Goal: Information Seeking & Learning: Check status

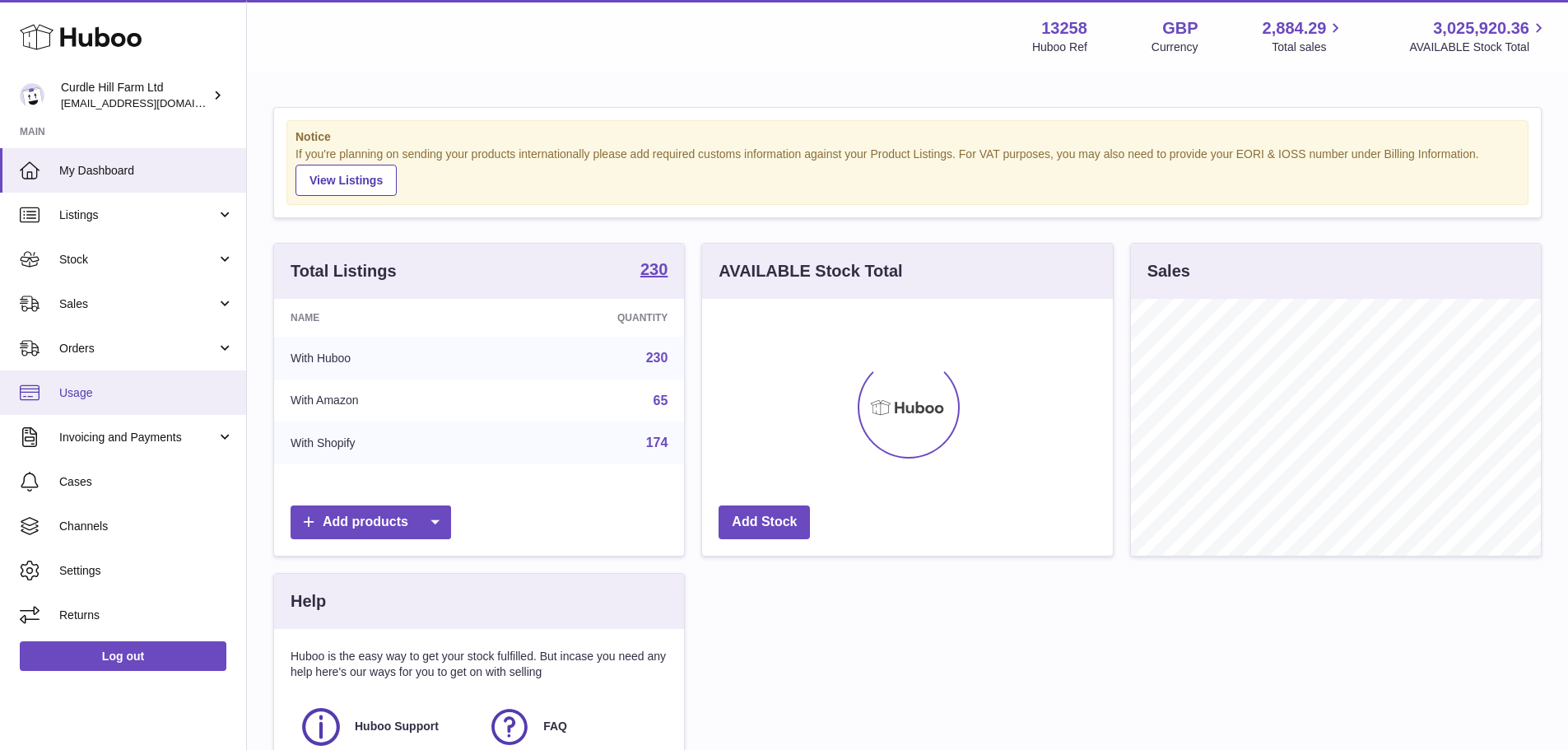
scroll to position [257, 411]
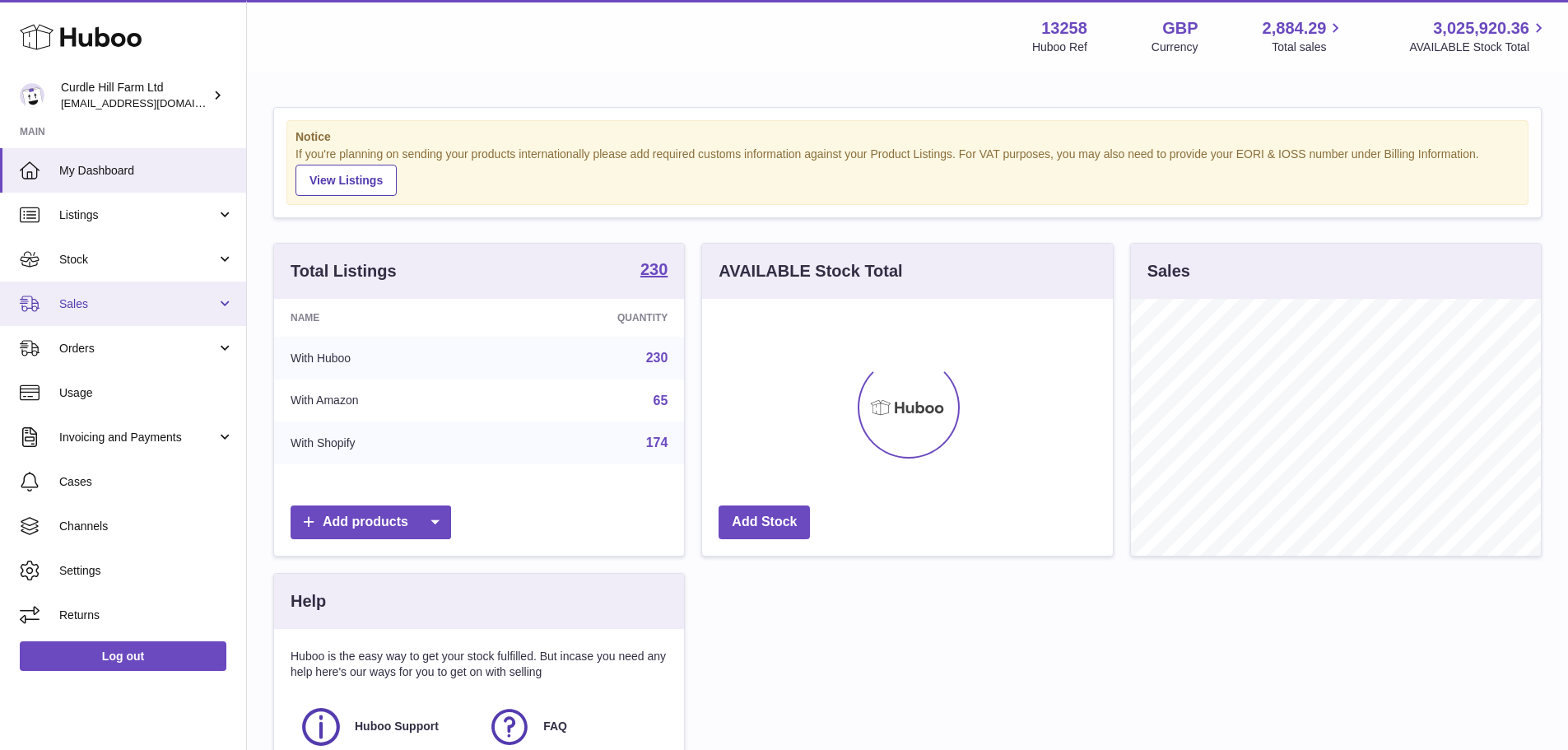
click at [86, 307] on span "Sales" at bounding box center [137, 303] width 158 height 15
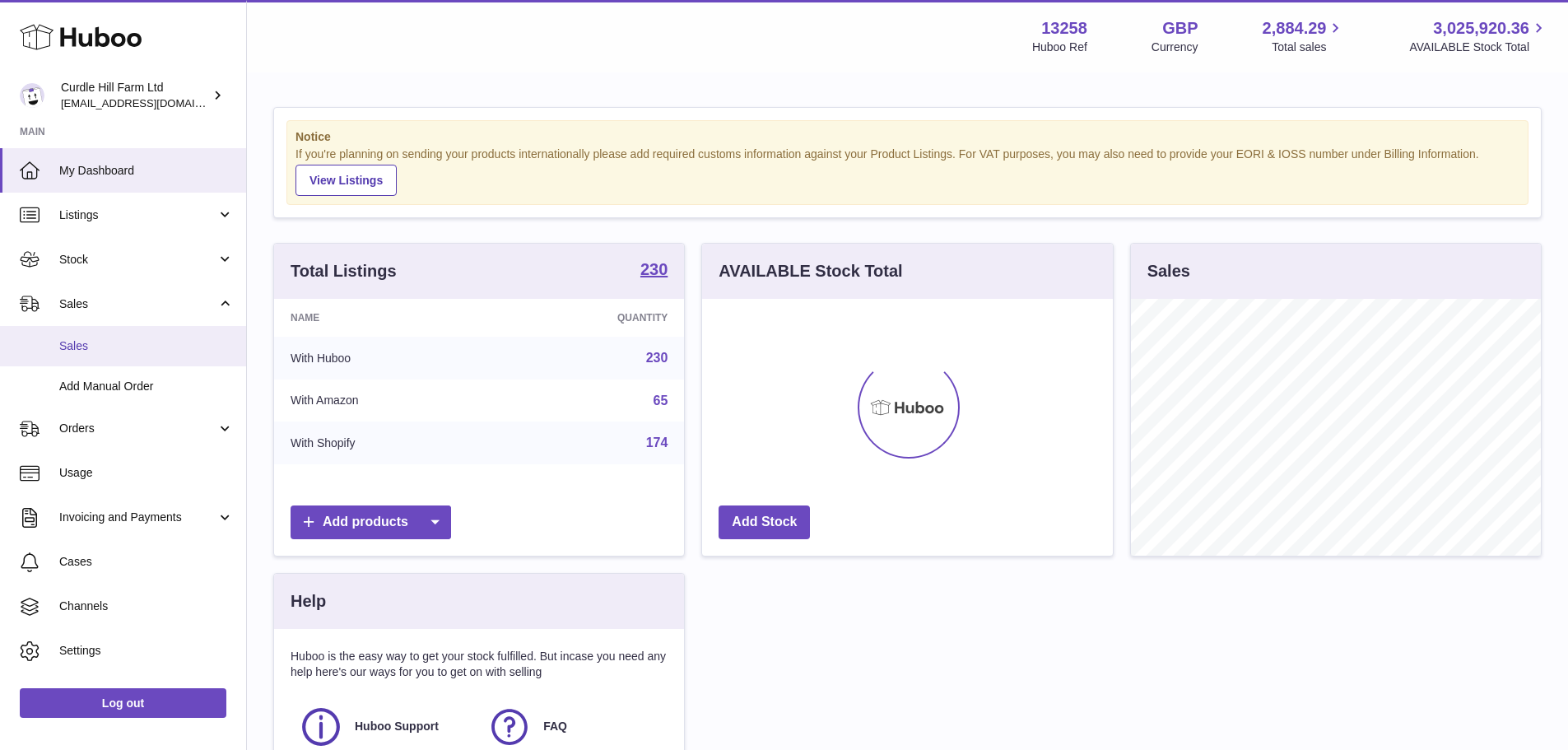
click at [83, 343] on span "Sales" at bounding box center [146, 346] width 174 height 15
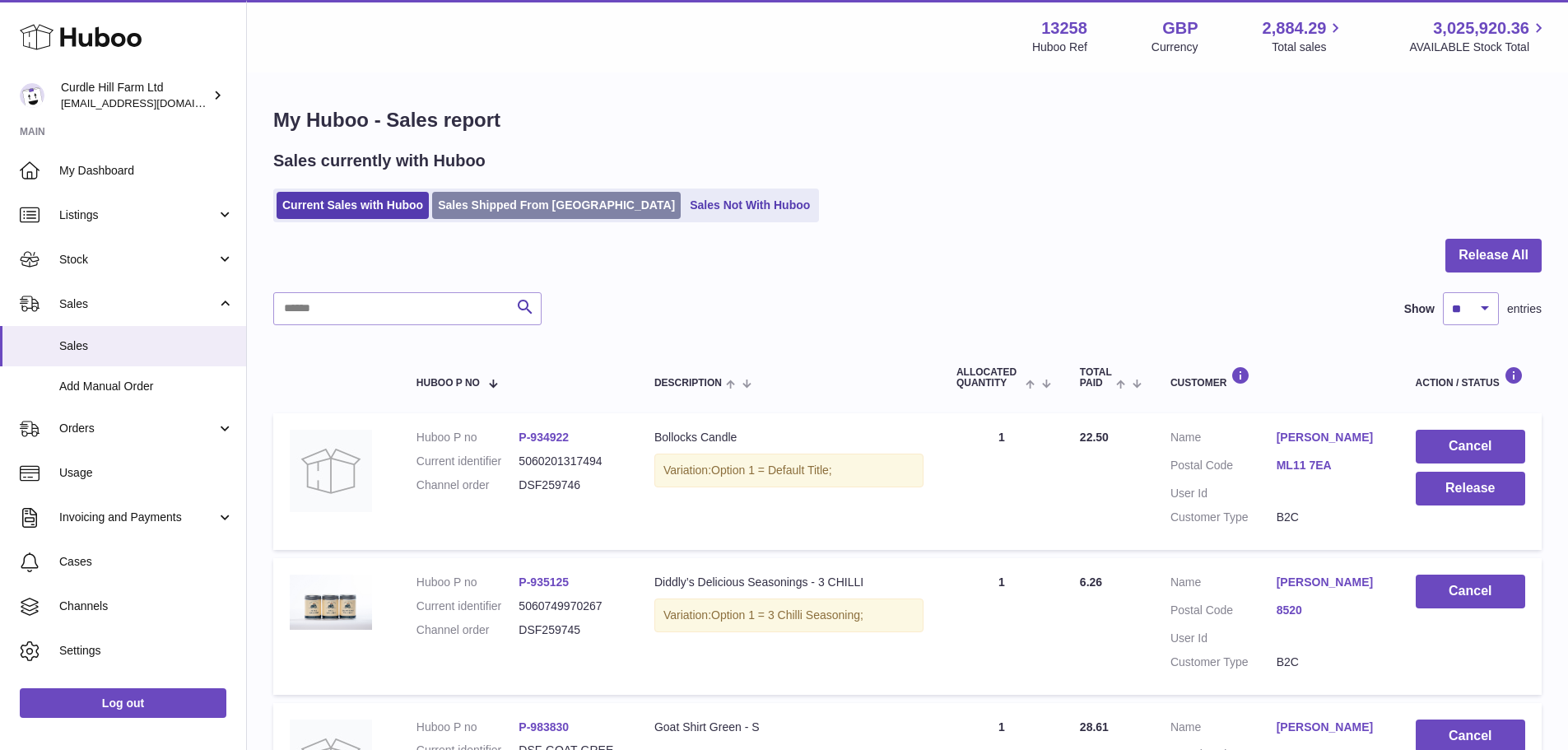
click at [566, 206] on link "Sales Shipped From [GEOGRAPHIC_DATA]" at bounding box center [556, 205] width 248 height 27
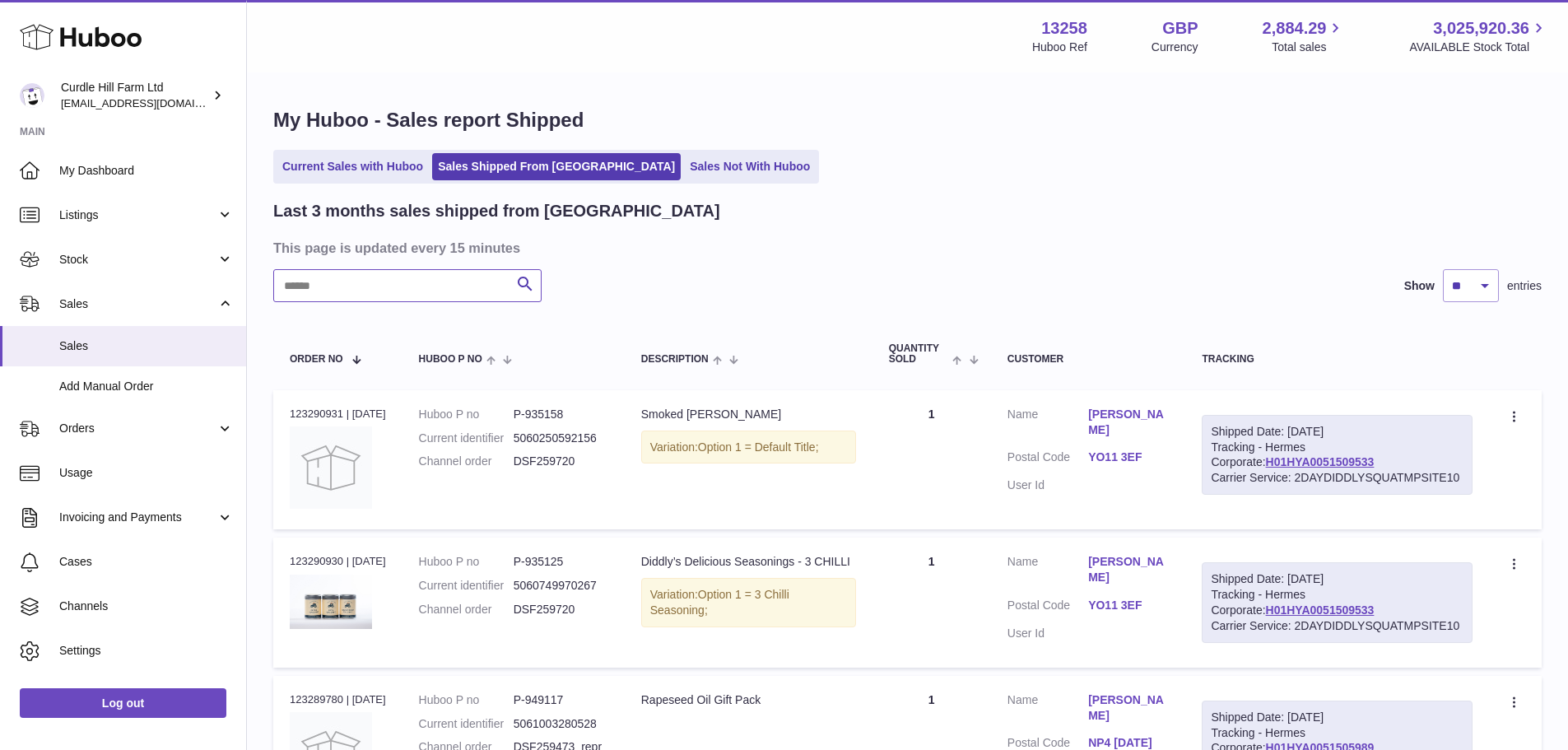
click at [422, 277] on input "text" at bounding box center [408, 285] width 269 height 33
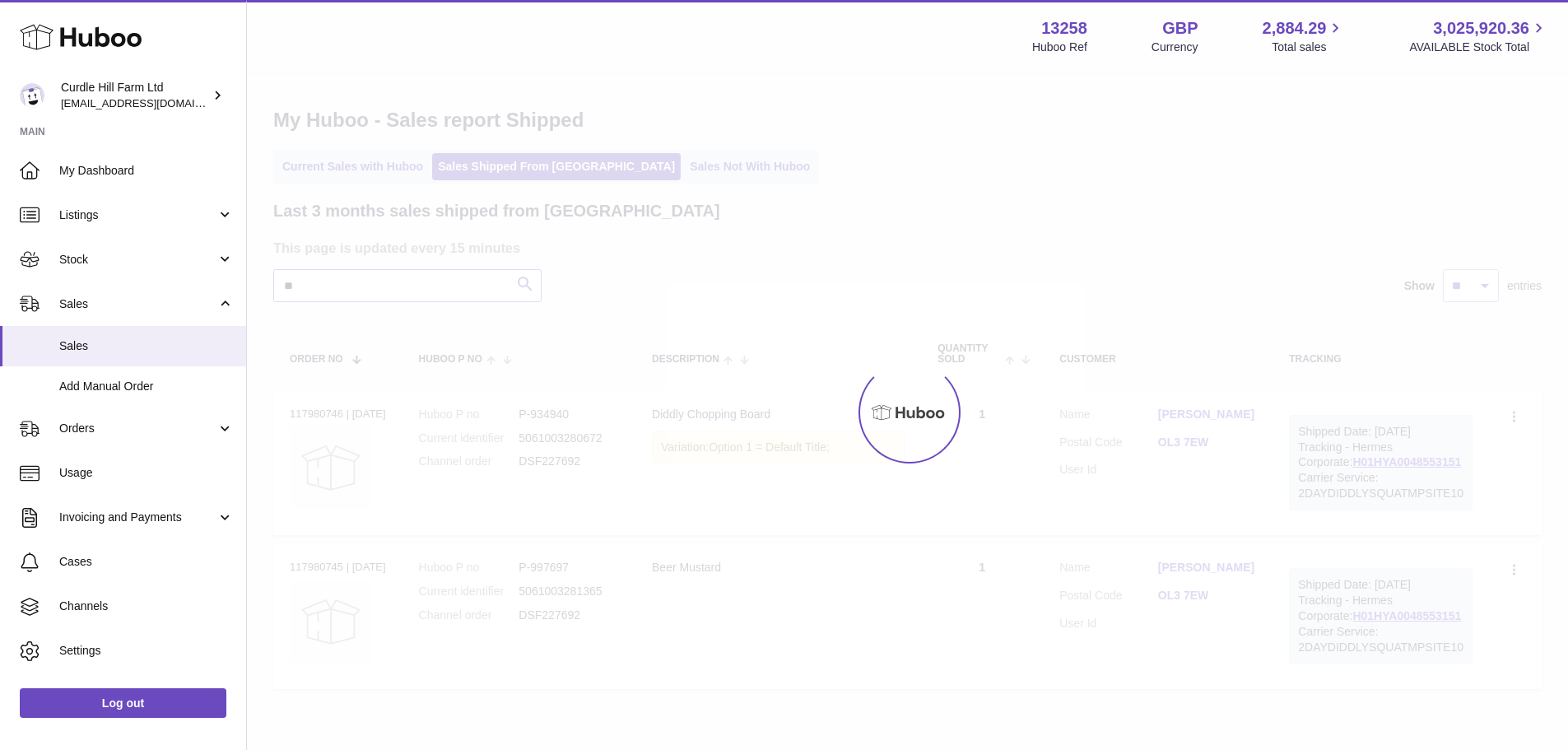
type input "*"
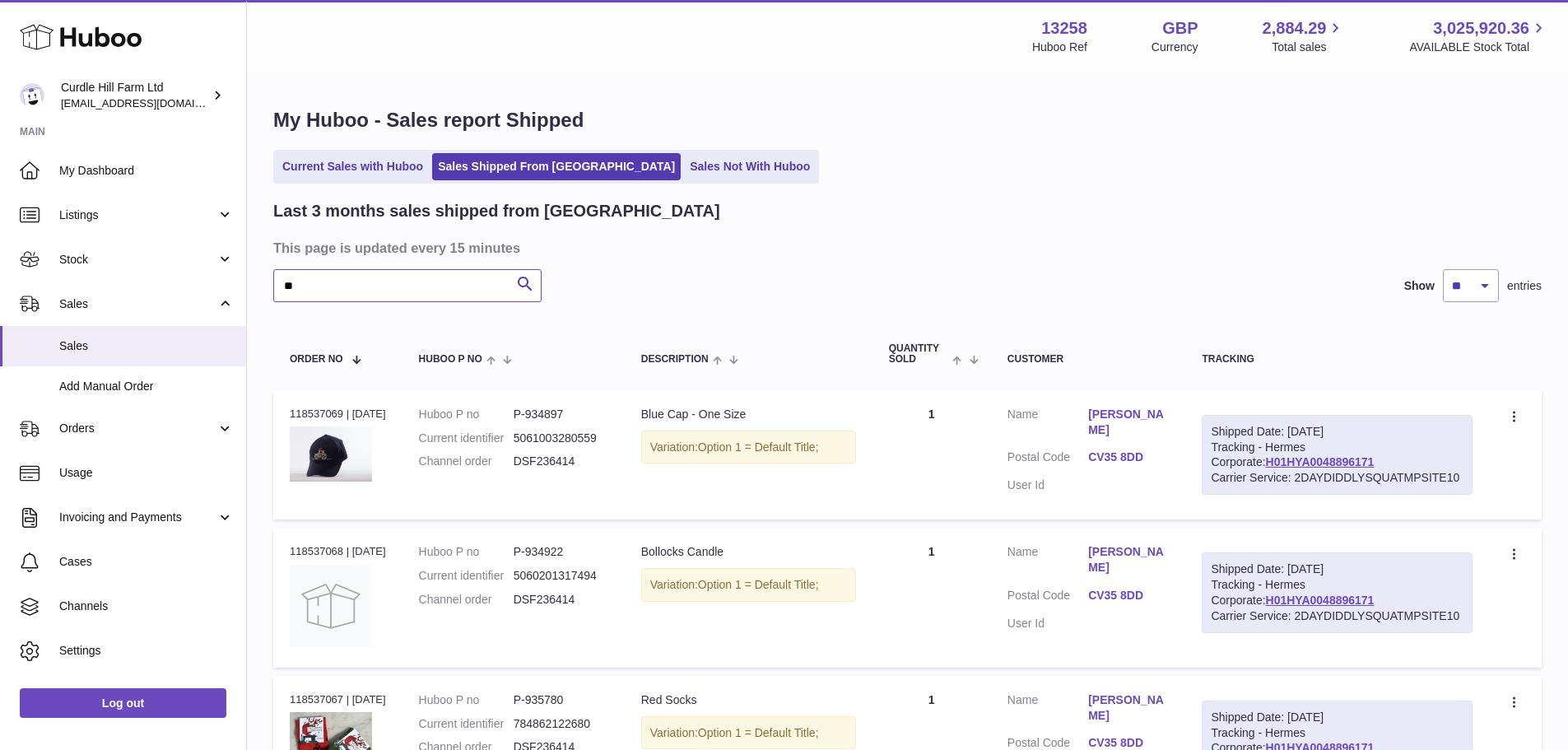
type input "*"
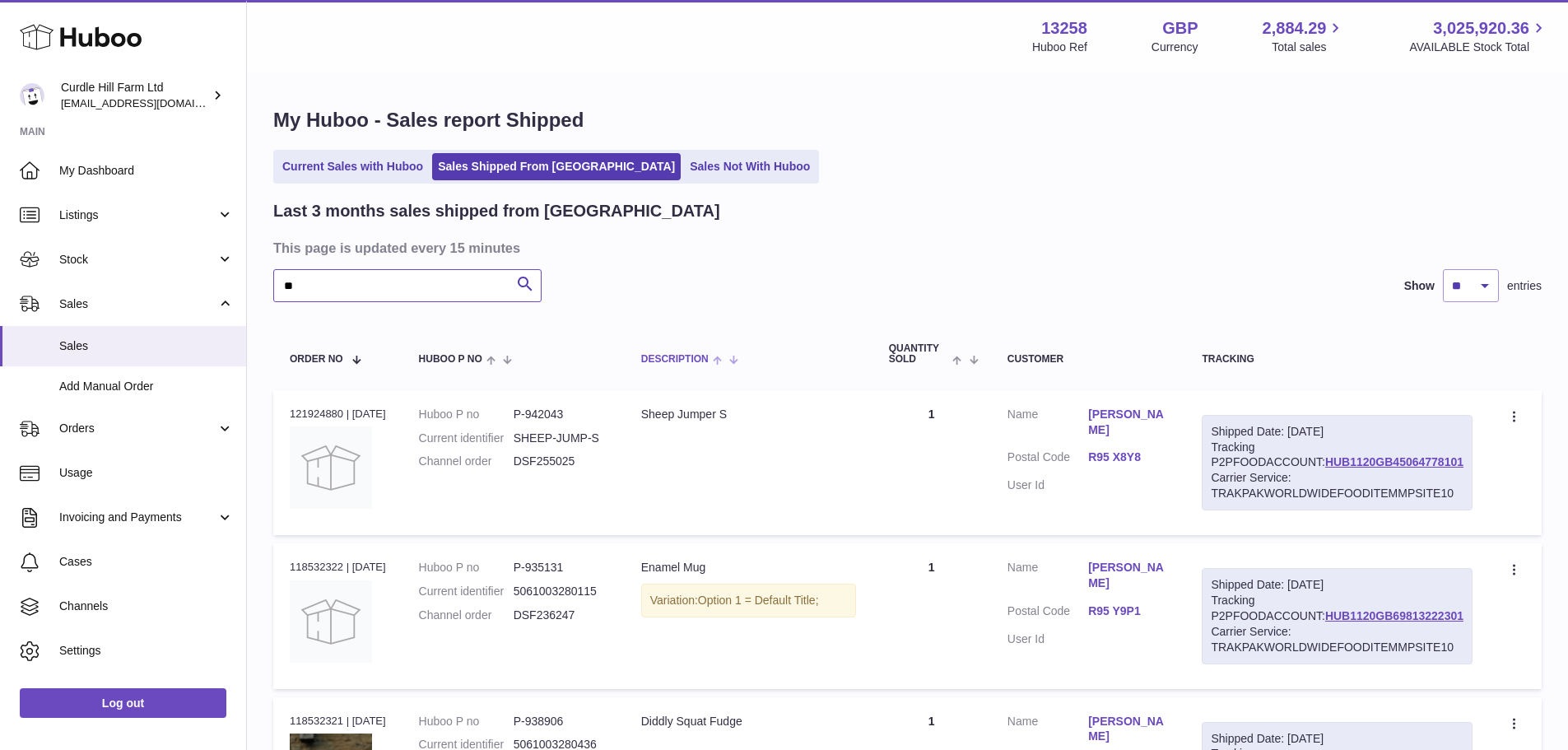
type input "*"
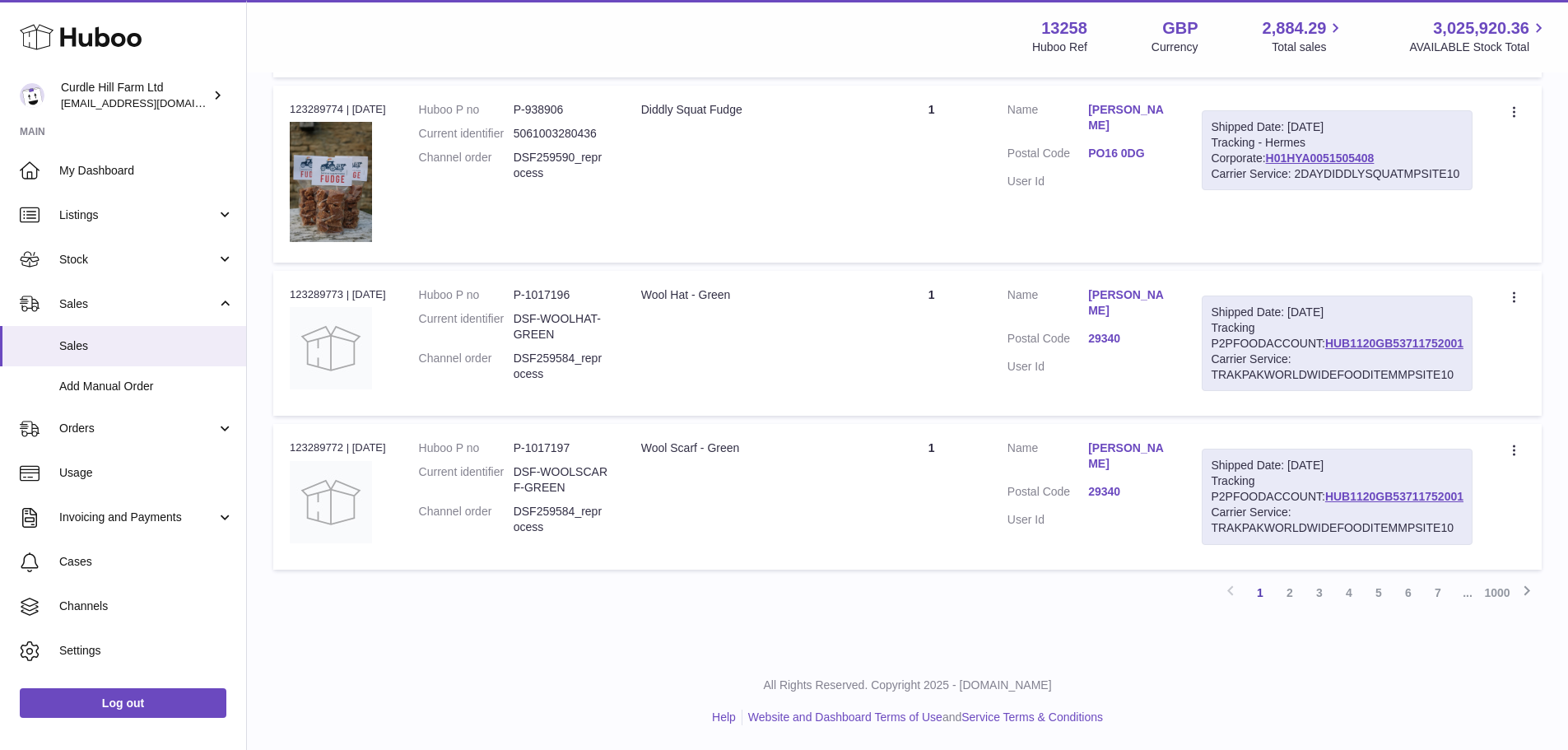
scroll to position [1378, 0]
click at [1436, 594] on link "7" at bounding box center [1437, 592] width 30 height 30
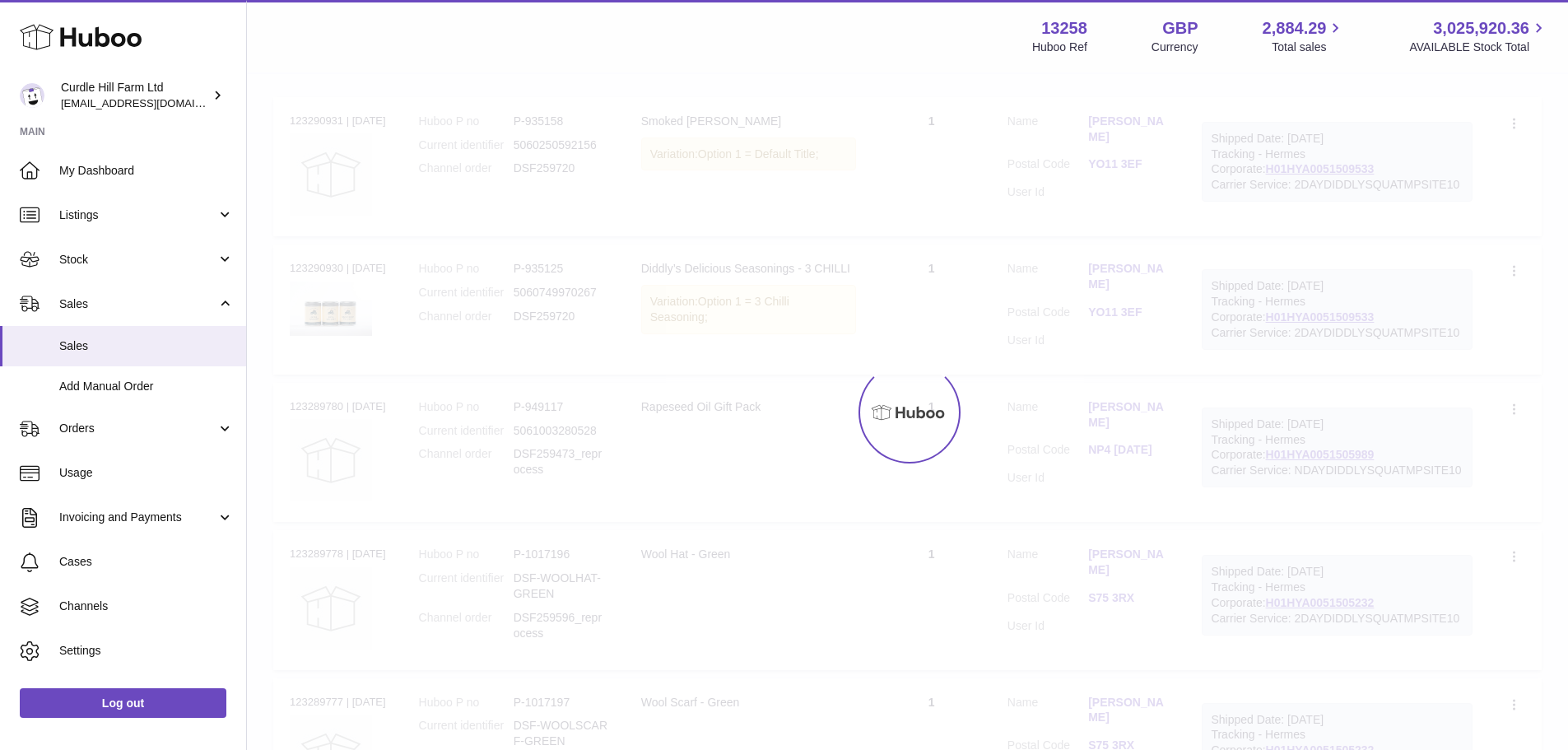
scroll to position [74, 0]
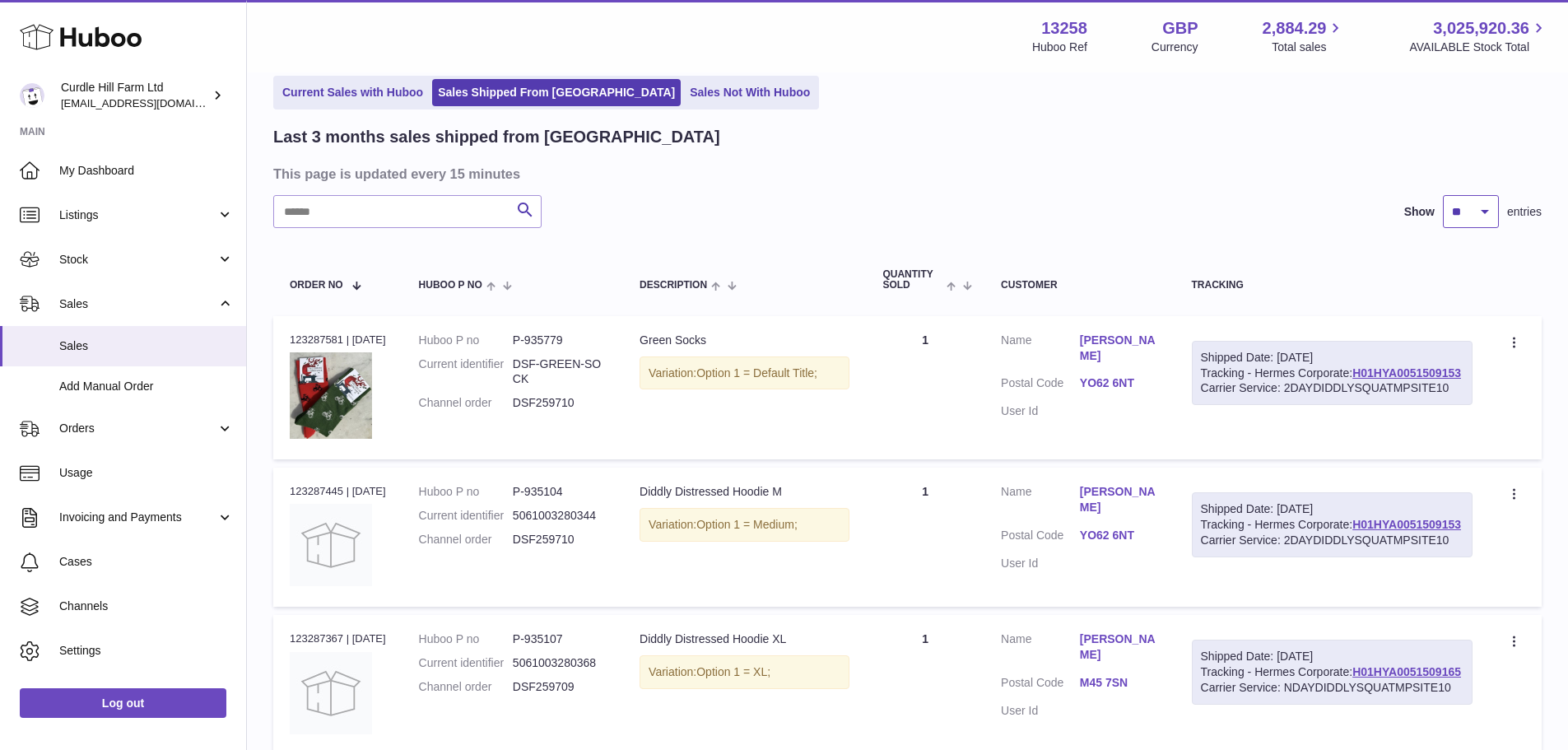
click at [1480, 208] on select "** ** **" at bounding box center [1470, 212] width 56 height 33
select select "**"
click at [1442, 195] on select "** ** **" at bounding box center [1470, 212] width 56 height 33
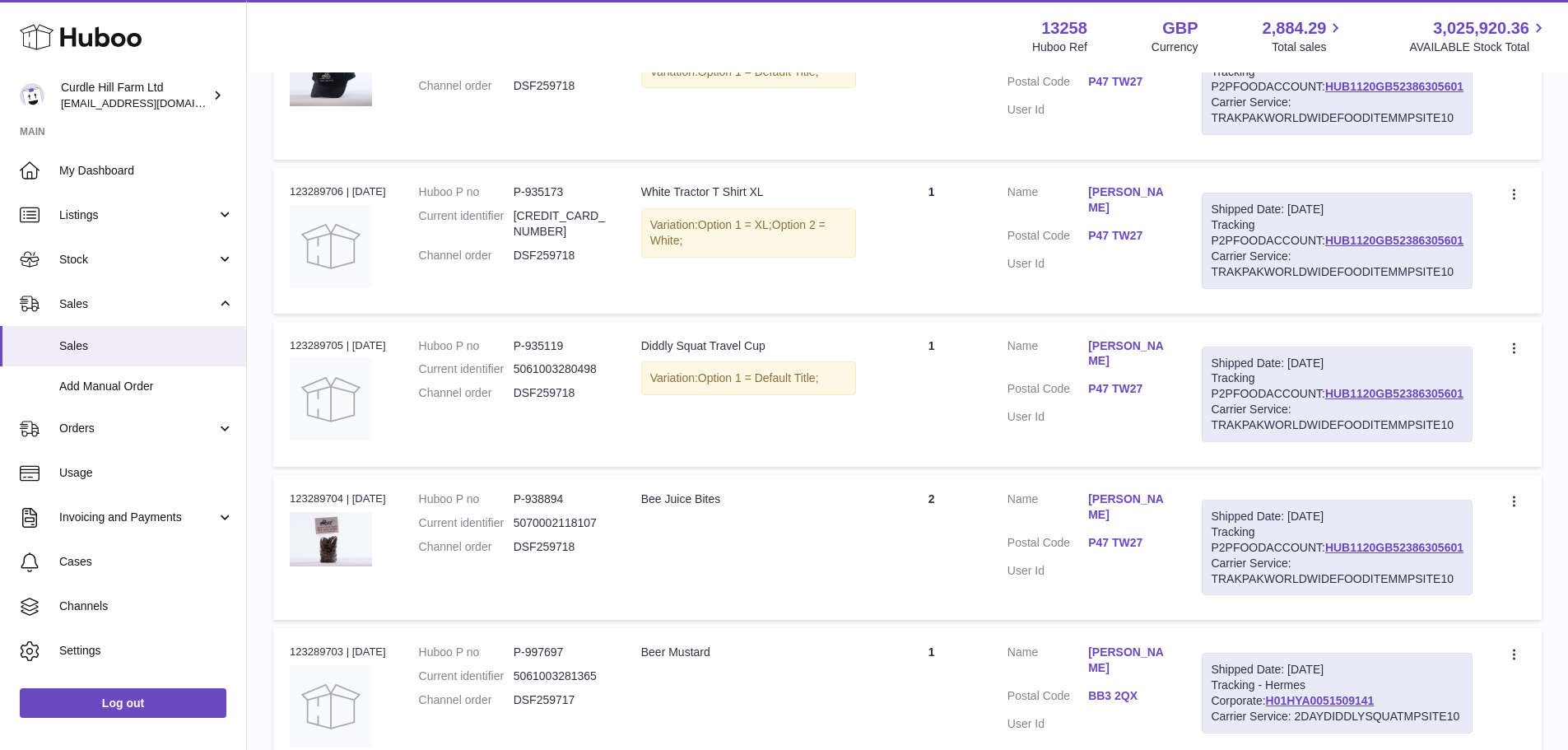
scroll to position [7623, 0]
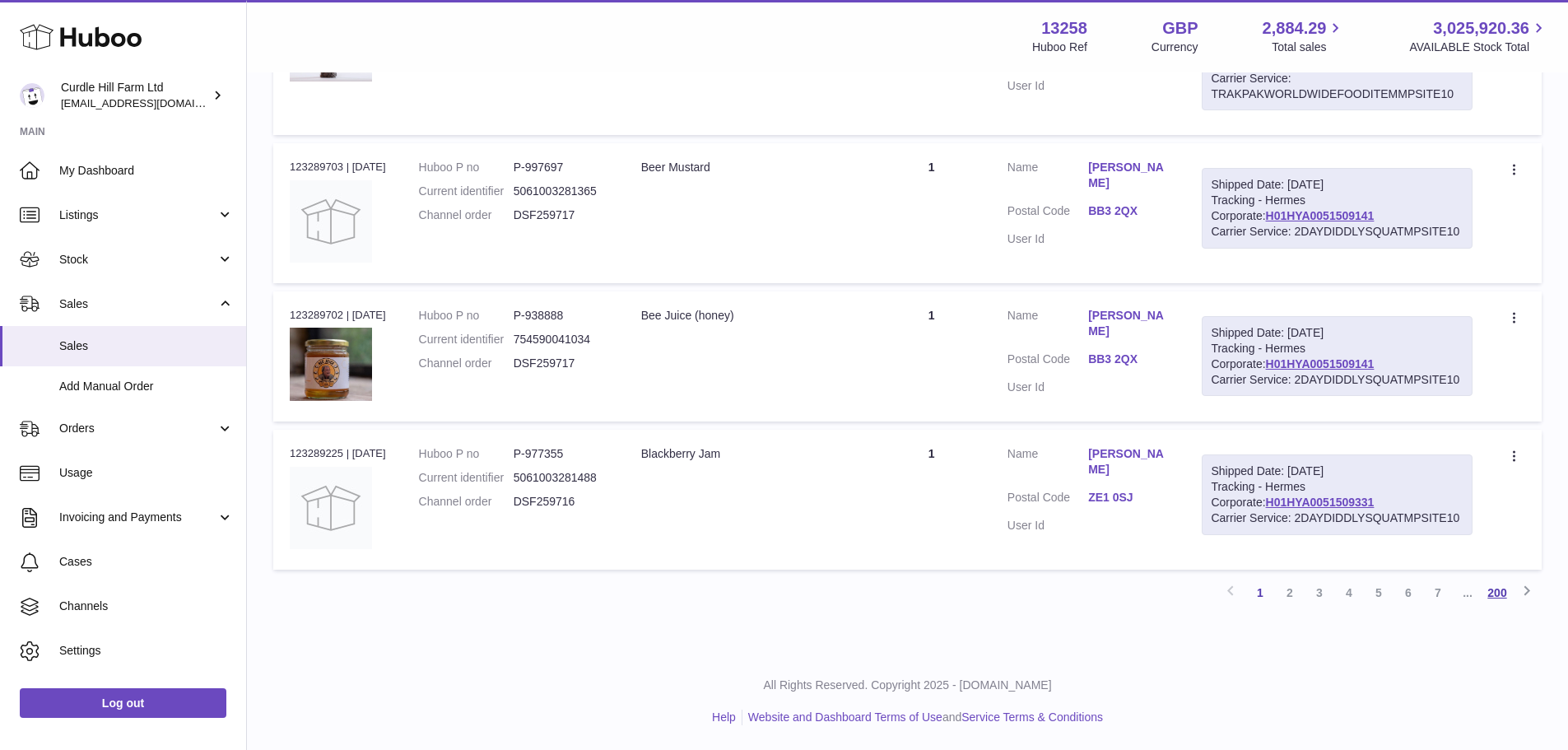
click at [1487, 588] on link "200" at bounding box center [1496, 592] width 30 height 30
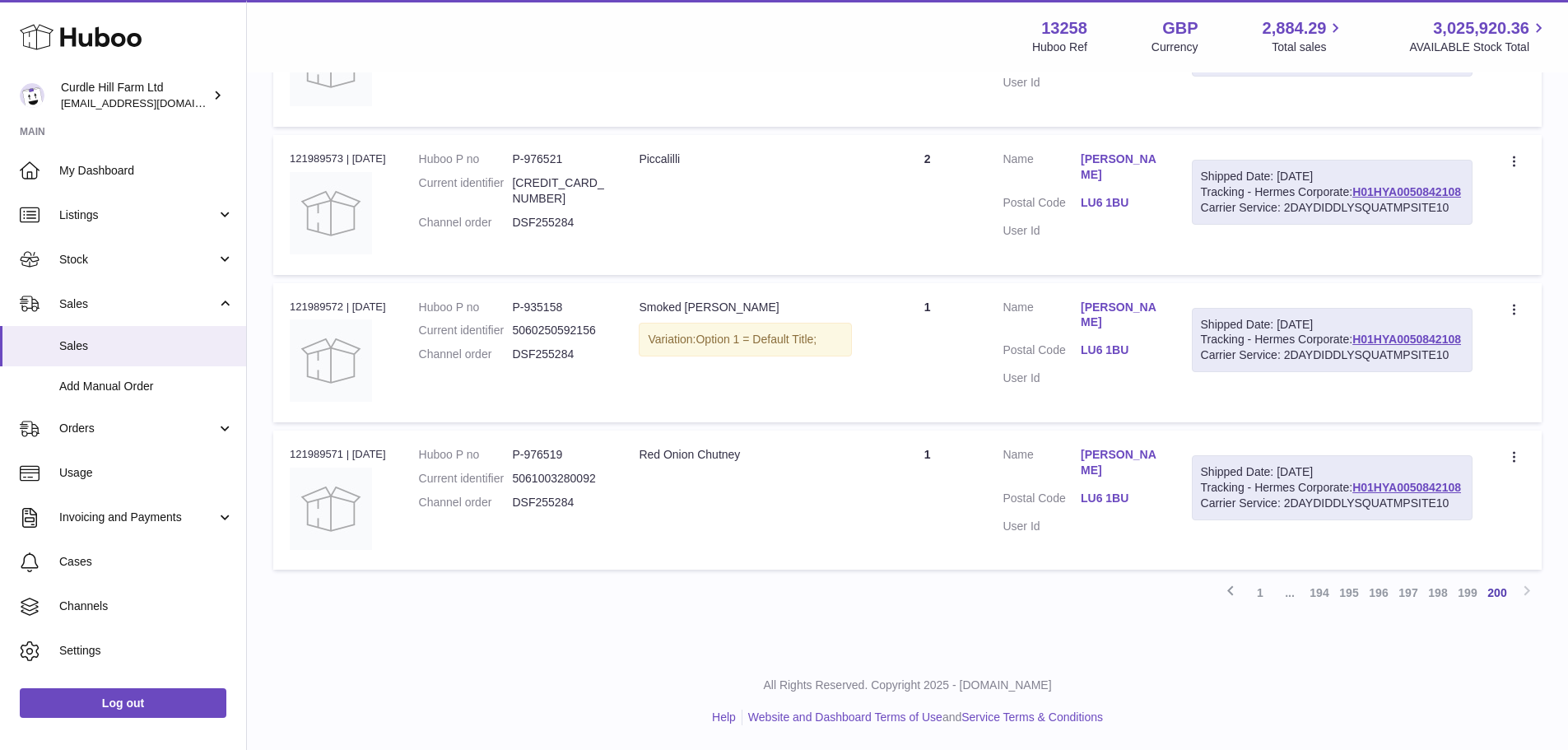
scroll to position [7428, 0]
click at [1504, 590] on link "200" at bounding box center [1496, 592] width 30 height 30
click at [1527, 588] on div "Previous 1 ... 194 195 196 197 198 199 200 Next" at bounding box center [908, 592] width 1268 height 30
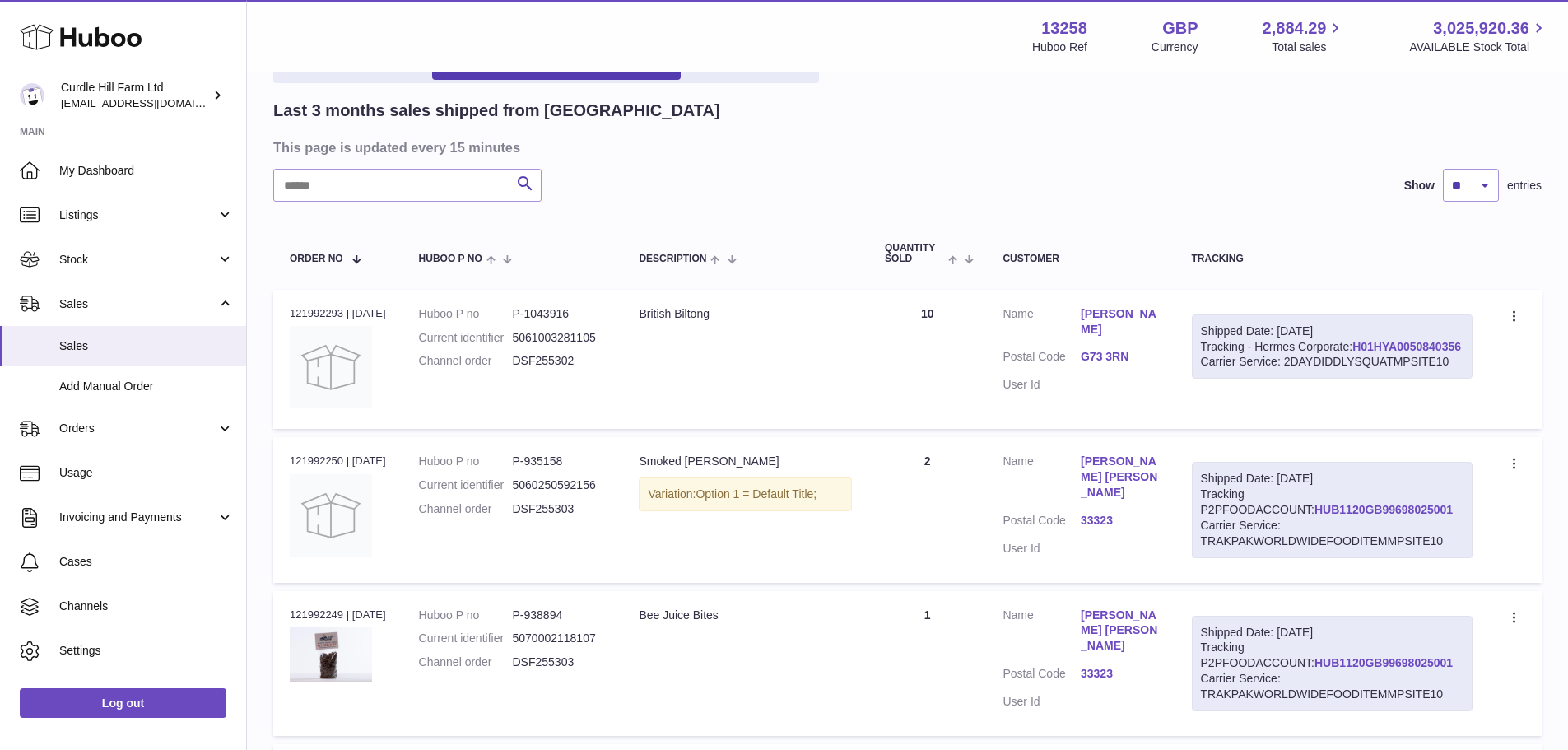
scroll to position [0, 0]
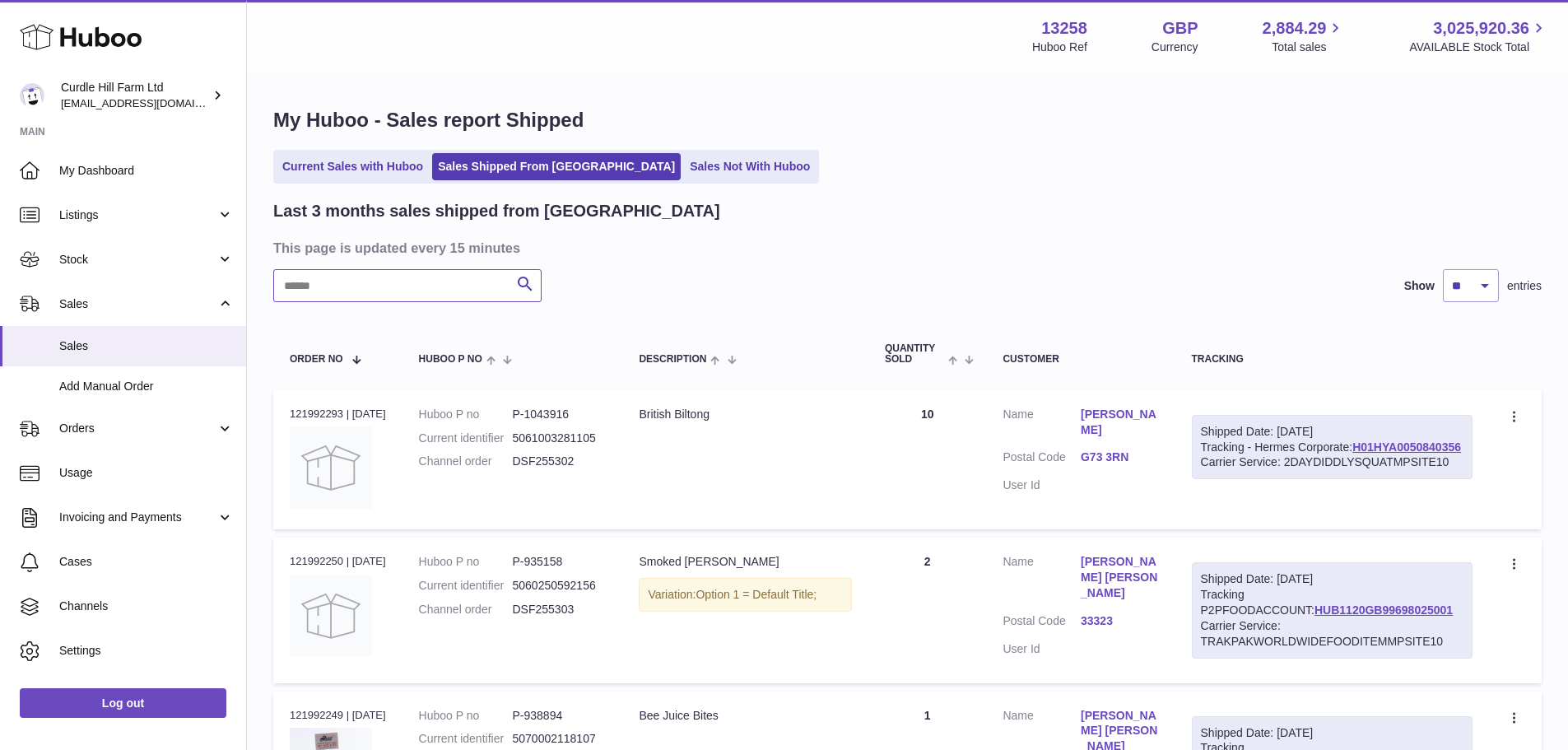
click at [432, 282] on input "text" at bounding box center [408, 285] width 269 height 33
click at [484, 156] on link "Sales Shipped From [GEOGRAPHIC_DATA]" at bounding box center [556, 166] width 248 height 27
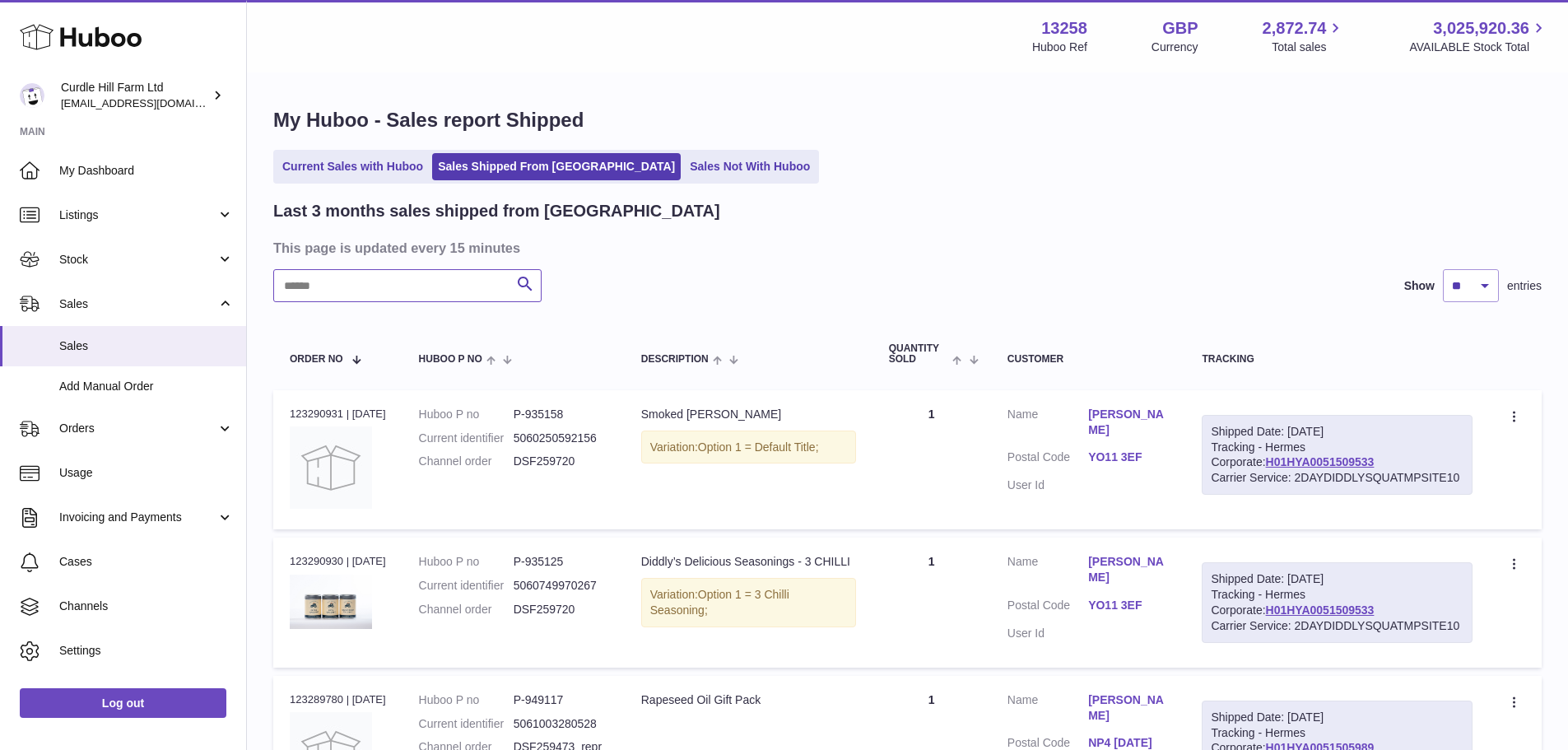
click at [334, 282] on input "text" at bounding box center [408, 285] width 269 height 33
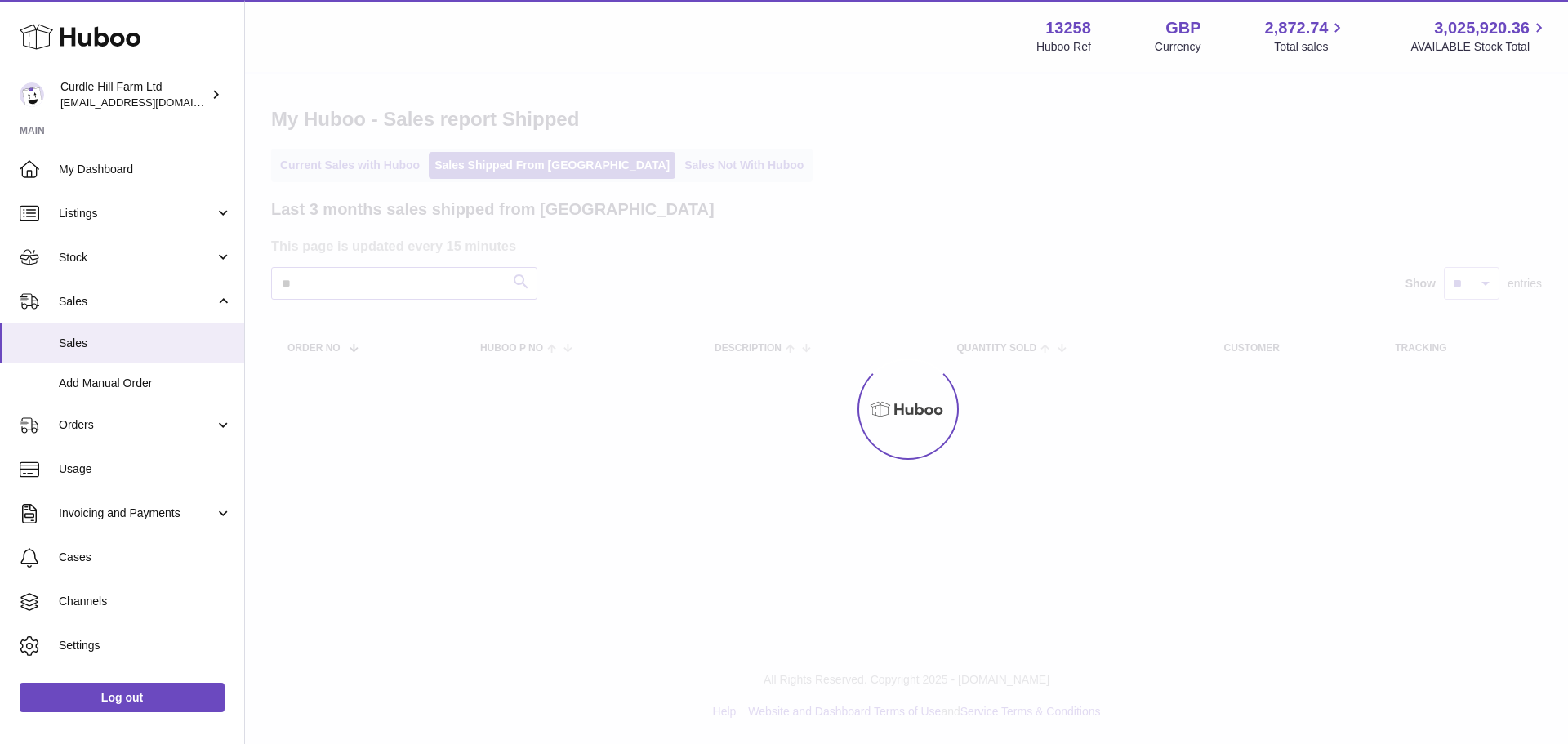
type input "*"
